Goal: Browse casually: Explore the website without a specific task or goal

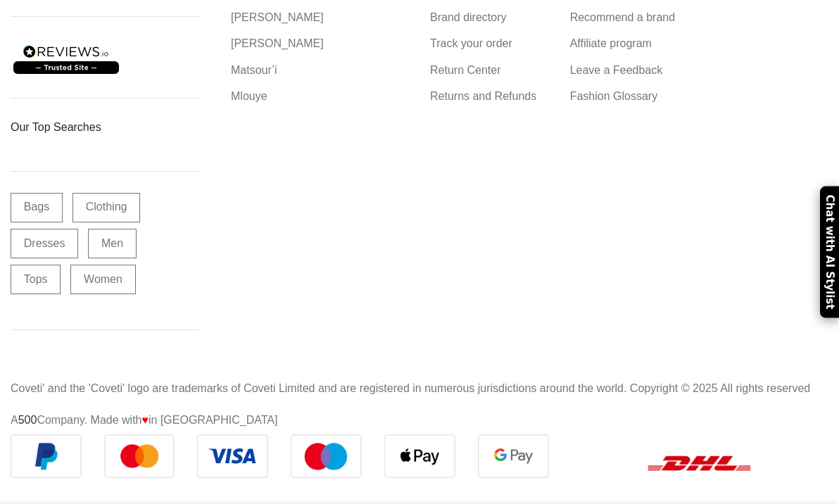
scroll to position [3342, 0]
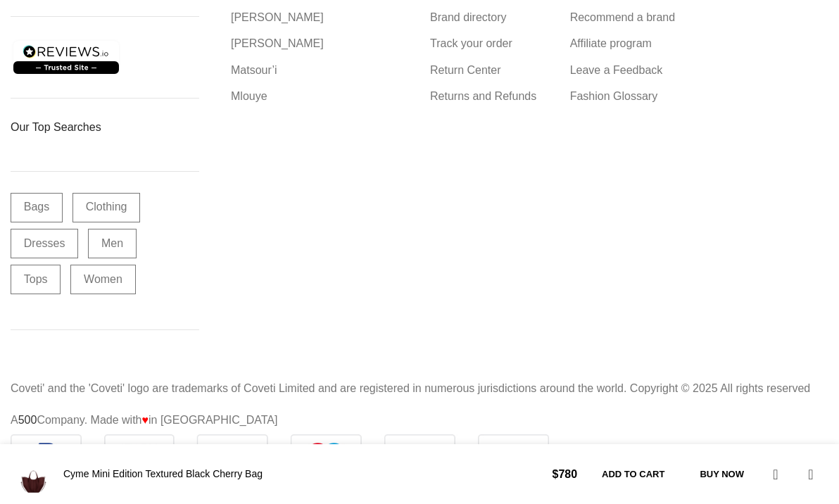
scroll to position [19589, 0]
